Goal: Find specific page/section: Find specific page/section

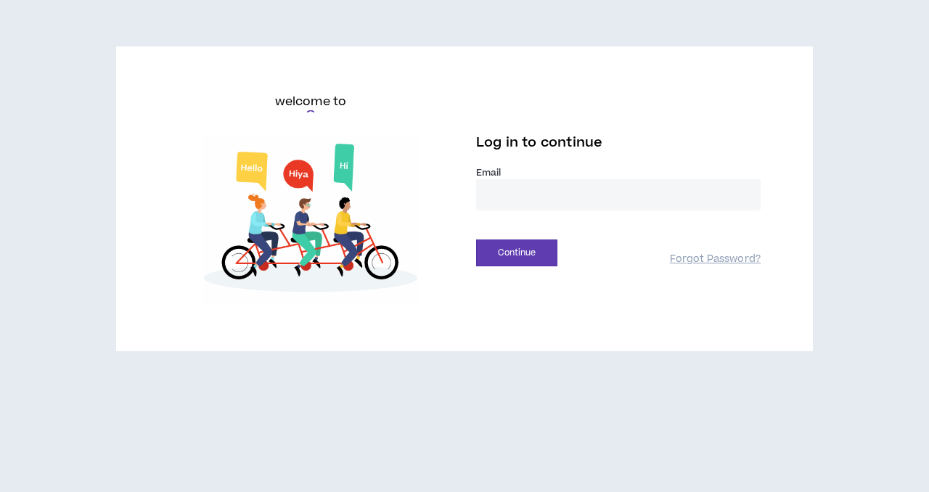
type input "**********"
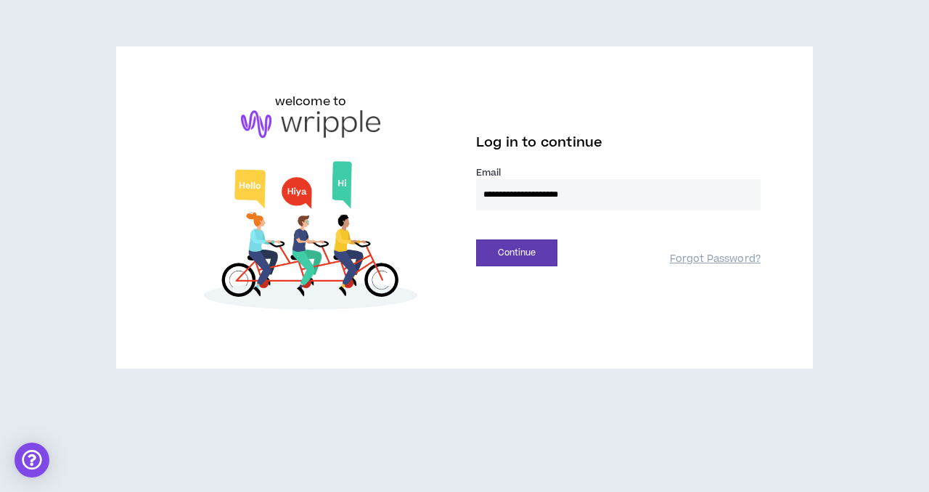
click at [393, 442] on div "**********" at bounding box center [464, 246] width 929 height 492
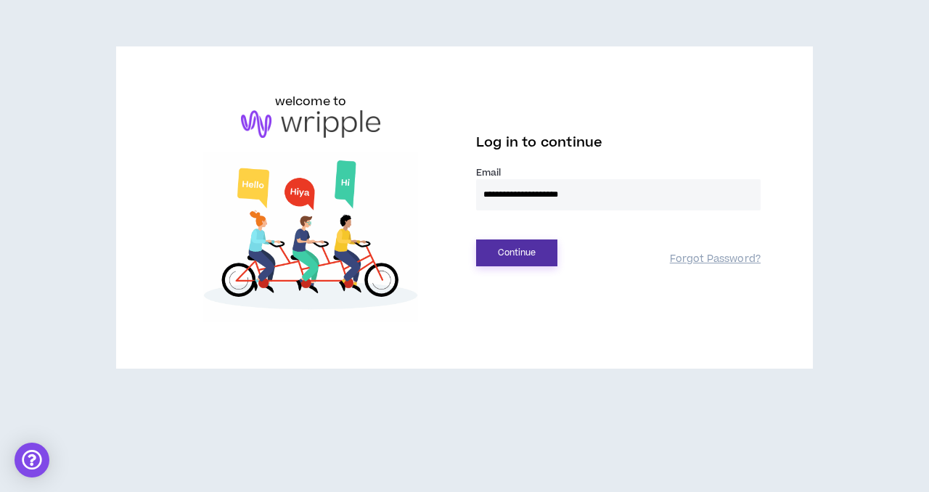
click at [528, 249] on button "Continue" at bounding box center [516, 252] width 81 height 27
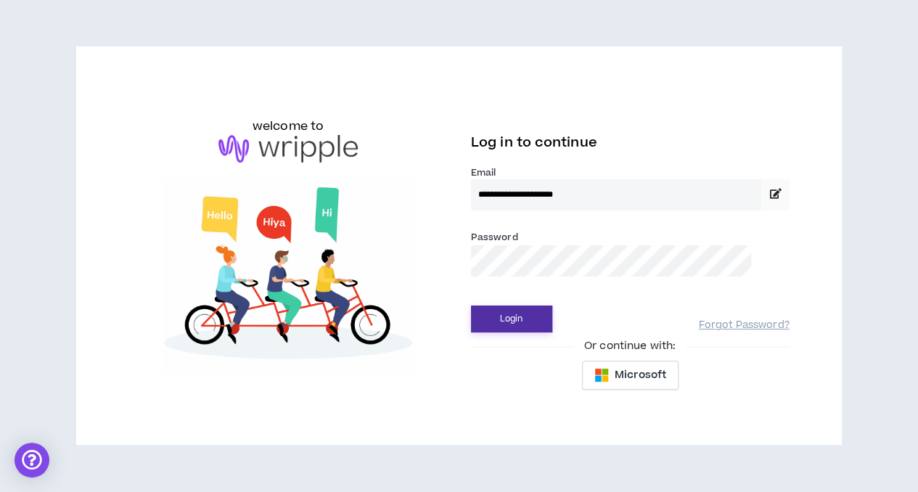
click at [509, 311] on button "Login" at bounding box center [511, 319] width 81 height 27
